Goal: Task Accomplishment & Management: Use online tool/utility

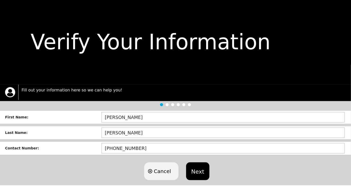
click at [195, 170] on button "Next" at bounding box center [197, 171] width 23 height 18
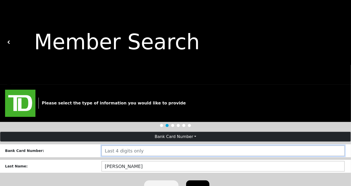
click at [104, 150] on input "number" at bounding box center [223, 150] width 243 height 10
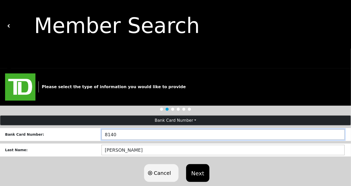
scroll to position [26, 0]
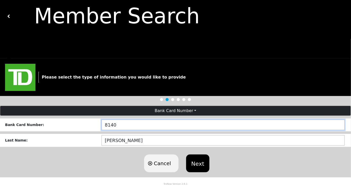
type input "8140"
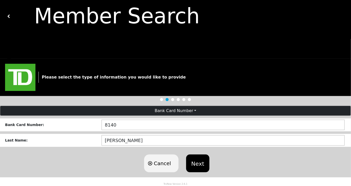
click at [197, 169] on button "Next" at bounding box center [197, 163] width 23 height 18
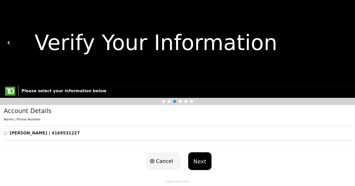
click at [200, 162] on button "Next" at bounding box center [199, 161] width 23 height 18
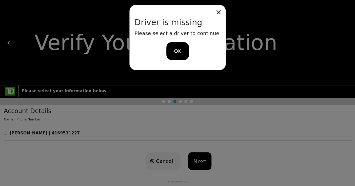
click at [174, 50] on div "Loading user experience" at bounding box center [178, 48] width 8 height 8
click at [174, 51] on div "Loading user experience Powered by TrxNow" at bounding box center [177, 55] width 343 height 22
click at [198, 161] on div "Driver is missing Please select a driver to continue. OK" at bounding box center [177, 93] width 355 height 186
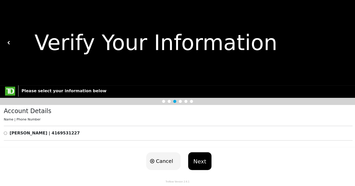
click at [5, 131] on input "radio" at bounding box center [5, 133] width 3 height 6
radio input "true"
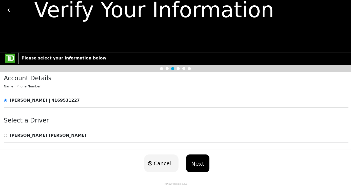
scroll to position [33, 0]
click at [5, 134] on input "radio" at bounding box center [5, 135] width 3 height 6
radio input "true"
click at [195, 165] on button "Next" at bounding box center [197, 163] width 23 height 18
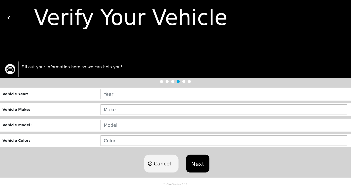
scroll to position [25, 0]
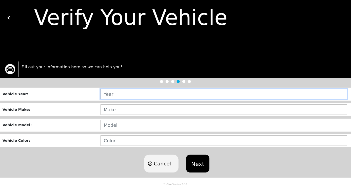
click at [119, 95] on input "text" at bounding box center [224, 94] width 247 height 10
type input "2014"
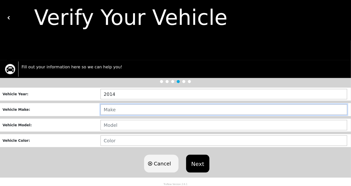
click at [104, 108] on input "text" at bounding box center [224, 109] width 247 height 10
type input "DODGE"
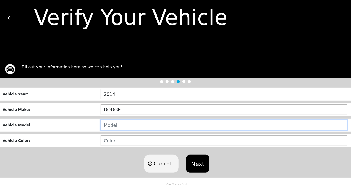
click at [105, 123] on input "text" at bounding box center [224, 125] width 247 height 10
type input "GRAND CARAVAN"
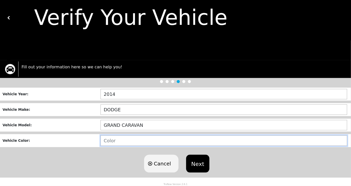
click at [104, 139] on input "text" at bounding box center [224, 140] width 247 height 10
type input "GREY"
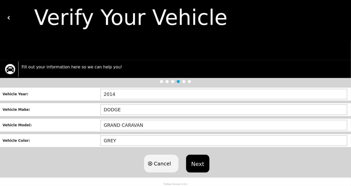
click at [199, 163] on button "Next" at bounding box center [197, 163] width 23 height 18
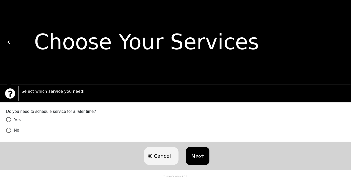
scroll to position [0, 0]
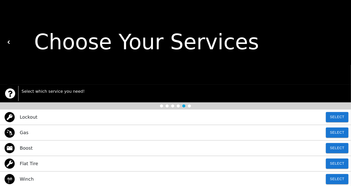
click at [10, 149] on img at bounding box center [10, 148] width 10 height 10
click at [28, 147] on p "Boost" at bounding box center [26, 147] width 13 height 7
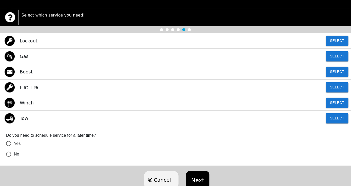
scroll to position [67, 0]
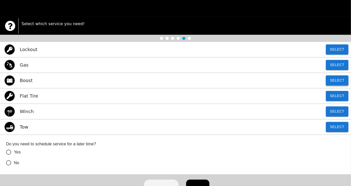
click at [339, 79] on button "Select" at bounding box center [337, 80] width 23 height 10
click at [9, 162] on input "No" at bounding box center [8, 162] width 11 height 11
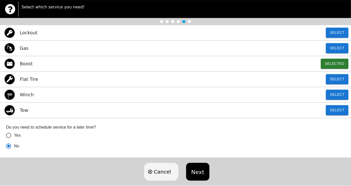
scroll to position [93, 0]
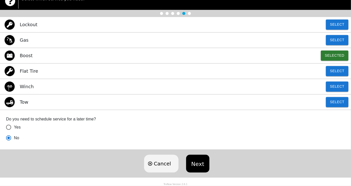
radio input "true"
click at [197, 161] on button "Next" at bounding box center [197, 163] width 23 height 18
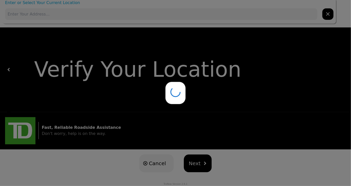
scroll to position [0, 0]
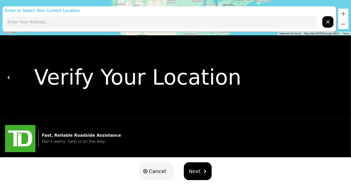
click at [198, 172] on span "Next" at bounding box center [195, 171] width 12 height 8
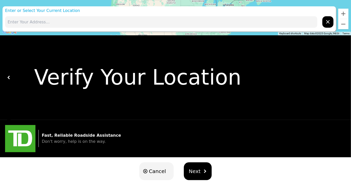
click at [117, 52] on div "Loading user experience Powered by TrxNow" at bounding box center [175, 55] width 339 height 22
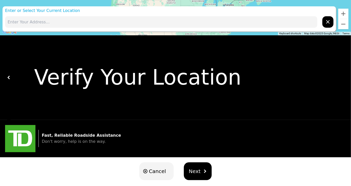
click at [194, 171] on span "Next" at bounding box center [195, 171] width 12 height 8
click at [198, 172] on span "Next" at bounding box center [195, 171] width 12 height 8
click at [199, 173] on span "Next" at bounding box center [195, 171] width 12 height 8
click at [199, 173] on button "Next" at bounding box center [198, 171] width 28 height 18
click at [63, 84] on div "Verify Your Location" at bounding box center [178, 78] width 334 height 32
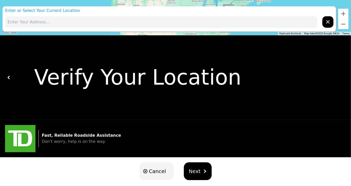
drag, startPoint x: 59, startPoint y: 20, endPoint x: 22, endPoint y: 21, distance: 37.1
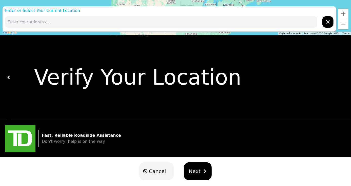
drag, startPoint x: 9, startPoint y: 8, endPoint x: 5, endPoint y: 10, distance: 4.6
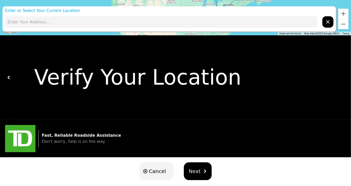
click at [200, 173] on button "Next" at bounding box center [198, 171] width 28 height 18
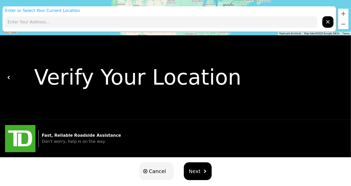
drag, startPoint x: 54, startPoint y: 83, endPoint x: 50, endPoint y: 81, distance: 4.4
click at [54, 82] on div "Verify Your Location" at bounding box center [178, 78] width 334 height 32
click at [9, 78] on img at bounding box center [9, 78] width 4 height 4
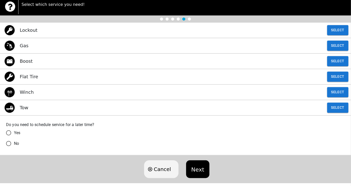
scroll to position [93, 0]
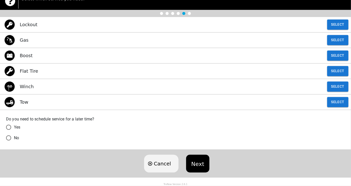
click at [335, 56] on div "Loading user experience Powered by TrxNow" at bounding box center [175, 55] width 339 height 22
click at [334, 54] on div "Loading user experience Powered by TrxNow" at bounding box center [175, 55] width 339 height 22
click at [8, 137] on input "No" at bounding box center [8, 137] width 11 height 11
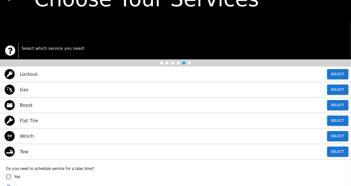
scroll to position [42, 0]
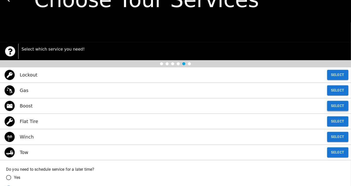
radio input "true"
click at [346, 102] on button "Select" at bounding box center [338, 106] width 21 height 10
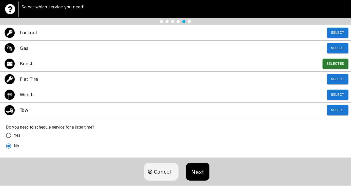
scroll to position [93, 0]
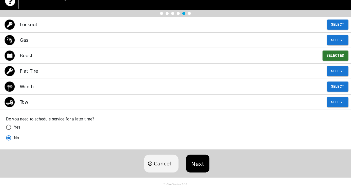
click at [201, 162] on button "Next" at bounding box center [197, 163] width 23 height 18
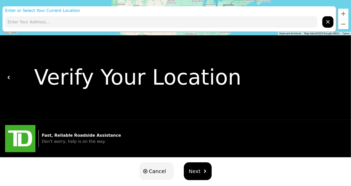
type input "[STREET_ADDRESS][PERSON_NAME]"
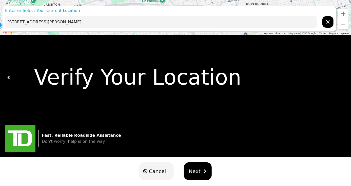
drag, startPoint x: 326, startPoint y: 23, endPoint x: 342, endPoint y: 24, distance: 15.7
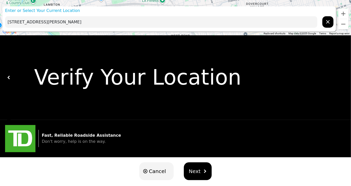
drag, startPoint x: 89, startPoint y: 64, endPoint x: 101, endPoint y: 64, distance: 12.2
click at [105, 64] on div "Loading user experience Powered by TrxNow" at bounding box center [175, 55] width 339 height 22
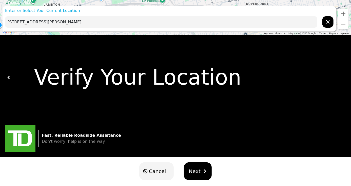
click at [197, 171] on span "Next" at bounding box center [195, 171] width 12 height 8
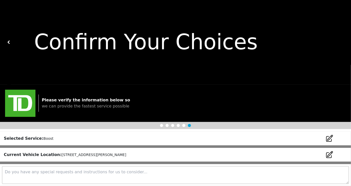
click at [125, 154] on div "Current Vehicle Location: [STREET_ADDRESS][PERSON_NAME]" at bounding box center [175, 155] width 351 height 14
click at [62, 156] on small "[STREET_ADDRESS][PERSON_NAME]" at bounding box center [94, 154] width 65 height 4
click at [62, 155] on small "[STREET_ADDRESS][PERSON_NAME]" at bounding box center [94, 154] width 65 height 4
drag, startPoint x: 52, startPoint y: 155, endPoint x: 88, endPoint y: 193, distance: 52.2
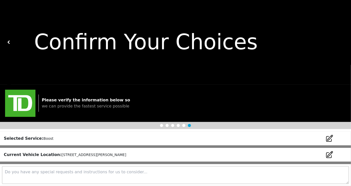
click at [88, 185] on html "Confirm Your Choices Please verify the information below so we can provide the …" at bounding box center [175, 93] width 351 height 186
drag, startPoint x: 122, startPoint y: 154, endPoint x: 103, endPoint y: 161, distance: 20.3
click at [103, 161] on div "Current Vehicle Location: [STREET_ADDRESS][PERSON_NAME]" at bounding box center [175, 155] width 351 height 14
click at [329, 156] on icon at bounding box center [330, 154] width 6 height 6
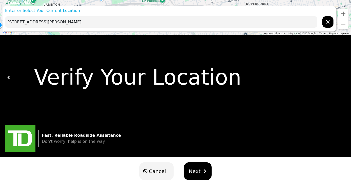
click at [194, 169] on span "Next" at bounding box center [195, 171] width 12 height 8
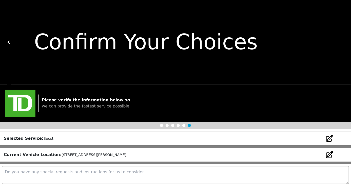
click at [5, 171] on textarea at bounding box center [175, 175] width 347 height 18
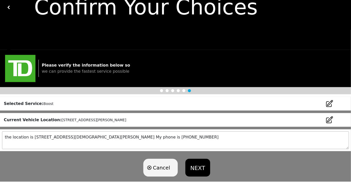
scroll to position [42, 0]
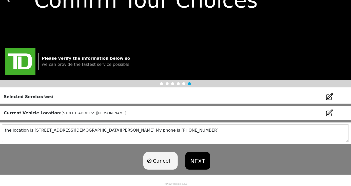
type textarea "the location is [STREET_ADDRESS][DEMOGRAPHIC_DATA][PERSON_NAME] My phone is [PH…"
click at [198, 162] on button "NEXT" at bounding box center [198, 161] width 25 height 18
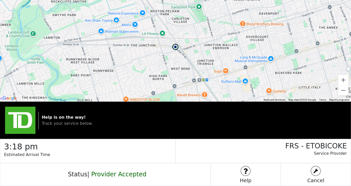
scroll to position [8, 0]
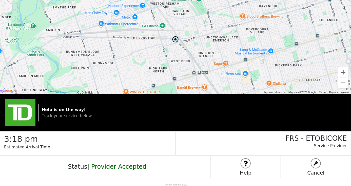
click at [176, 47] on icon at bounding box center [176, 48] width 10 height 10
